Goal: Information Seeking & Learning: Learn about a topic

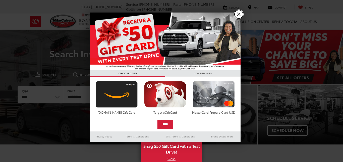
click at [236, 16] on link "X" at bounding box center [238, 14] width 9 height 9
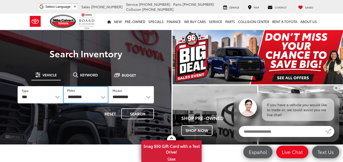
click at [96, 100] on select "**********" at bounding box center [85, 94] width 45 height 17
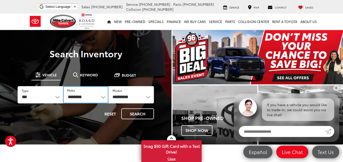
select select "******"
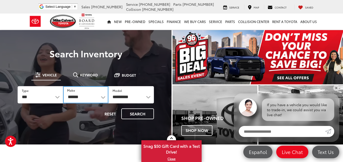
click at [63, 86] on select "**********" at bounding box center [85, 94] width 45 height 17
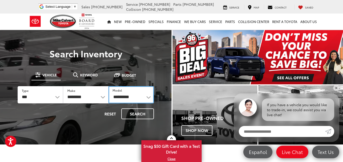
click at [123, 94] on select "**********" at bounding box center [130, 94] width 45 height 17
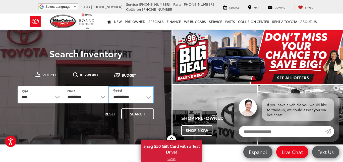
select select "**********"
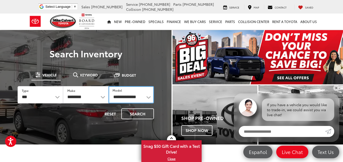
click at [108, 86] on select "**********" at bounding box center [130, 94] width 45 height 17
click at [136, 44] on div at bounding box center [85, 111] width 171 height 162
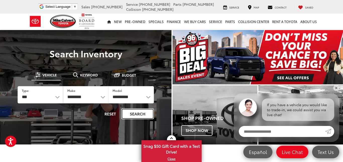
click at [137, 113] on button "Search" at bounding box center [137, 114] width 33 height 11
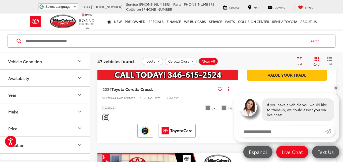
scroll to position [127, 0]
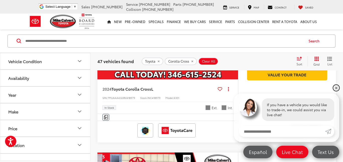
click at [335, 90] on link "✕" at bounding box center [336, 88] width 6 height 6
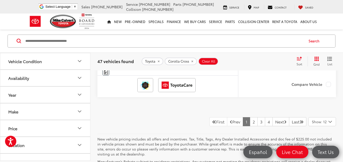
scroll to position [2140, 0]
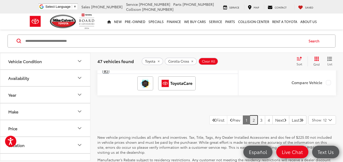
click at [250, 123] on link "2" at bounding box center [254, 120] width 8 height 9
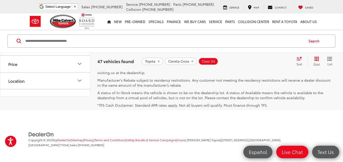
scroll to position [2216, 0]
click at [257, 45] on link "3" at bounding box center [261, 40] width 8 height 9
click at [265, 45] on link "4" at bounding box center [269, 40] width 8 height 9
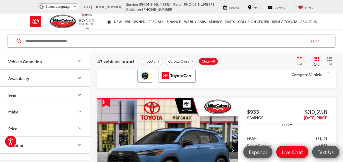
scroll to position [1685, 0]
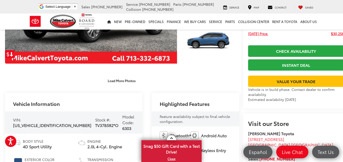
scroll to position [111, 0]
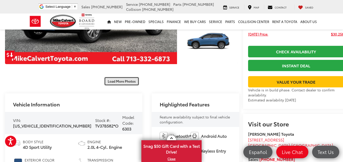
click at [108, 77] on button "Load More Photos" at bounding box center [121, 81] width 35 height 9
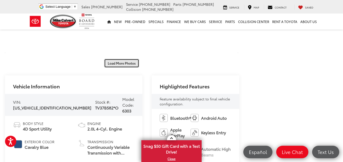
scroll to position [305, 0]
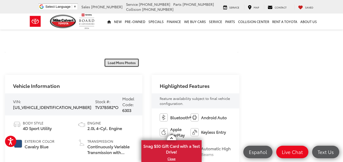
click at [115, 58] on button "Load More Photos" at bounding box center [121, 62] width 35 height 9
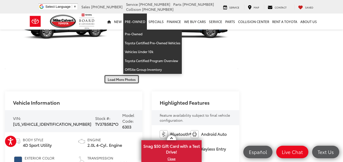
scroll to position [466, 0]
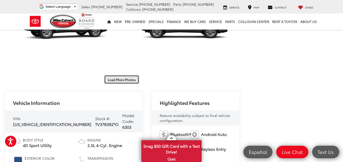
click at [112, 75] on button "Load More Photos" at bounding box center [121, 79] width 35 height 9
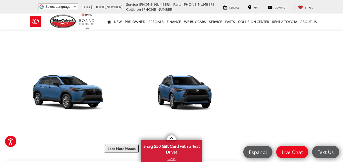
scroll to position [576, 0]
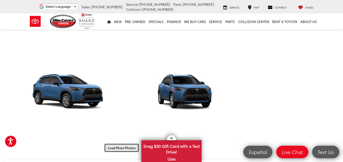
click at [118, 144] on button "Load More Photos" at bounding box center [121, 148] width 35 height 9
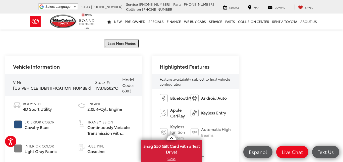
scroll to position [873, 0]
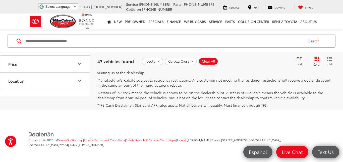
scroll to position [2238, 0]
click at [284, 42] on icon "Next Page" at bounding box center [285, 40] width 3 height 4
click at [250, 45] on link "2" at bounding box center [254, 40] width 8 height 9
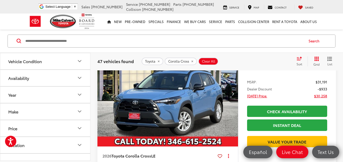
scroll to position [239, 0]
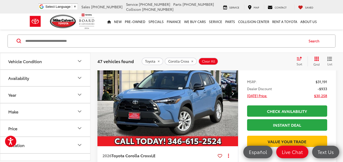
click at [207, 110] on img "2026 Toyota Corolla Cross LE 0" at bounding box center [167, 94] width 141 height 106
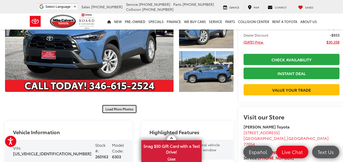
click at [121, 107] on button "Load More Photos" at bounding box center [119, 109] width 35 height 9
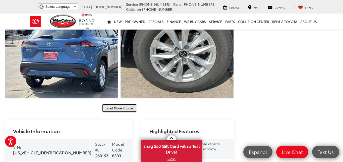
scroll to position [269, 0]
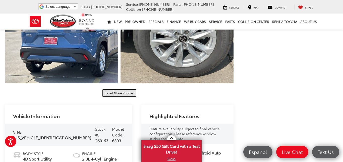
click at [110, 89] on button "Load More Photos" at bounding box center [119, 93] width 35 height 9
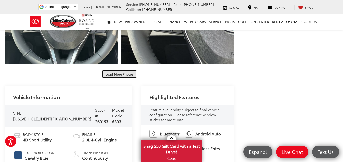
scroll to position [463, 0]
click at [111, 70] on button "Load More Photos" at bounding box center [119, 74] width 35 height 9
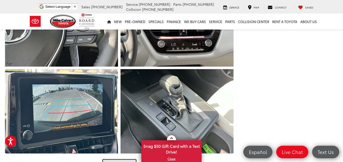
click at [123, 159] on button "Load More Photos" at bounding box center [119, 163] width 35 height 9
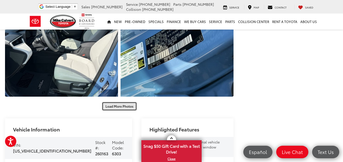
scroll to position [795, 0]
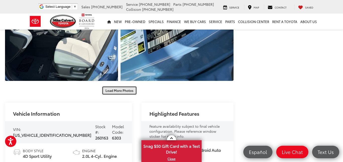
click at [116, 86] on button "Load More Photos" at bounding box center [119, 90] width 35 height 9
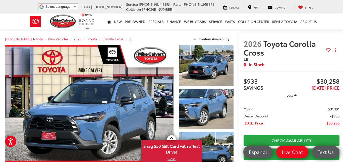
scroll to position [1, 0]
